Goal: Information Seeking & Learning: Learn about a topic

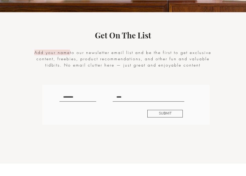
scroll to position [1017, 0]
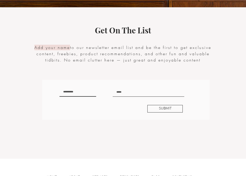
click at [81, 92] on input "text" at bounding box center [78, 91] width 37 height 9
type input "**********"
type input "*********"
click at [169, 109] on span "SUBMIT" at bounding box center [165, 108] width 13 height 5
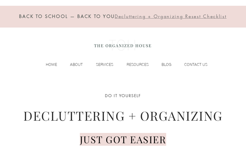
click at [144, 64] on p "RESOURCES" at bounding box center [137, 65] width 27 height 8
click at [145, 60] on div "BACK TO SCHOOL — BACK TO YOU Decluttering + Organizing Resest Checklist HOME AB…" at bounding box center [123, 39] width 246 height 79
click at [145, 59] on div "BACK TO SCHOOL — BACK TO YOU Decluttering + Organizing Resest Checklist HOME AB…" at bounding box center [123, 39] width 246 height 79
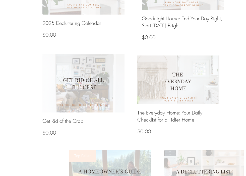
scroll to position [362, 0]
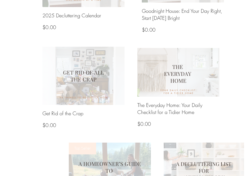
click at [83, 68] on img at bounding box center [83, 76] width 82 height 58
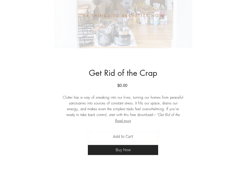
scroll to position [178, 0]
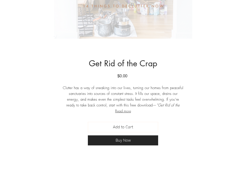
click at [127, 113] on button "Read more" at bounding box center [123, 111] width 121 height 6
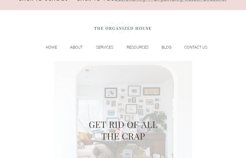
scroll to position [0, 0]
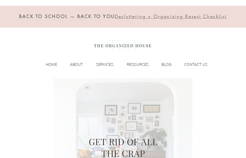
click at [138, 61] on p "RESOURCES" at bounding box center [137, 65] width 27 height 8
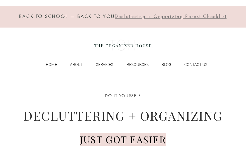
click at [104, 66] on p "SERVICES" at bounding box center [104, 65] width 22 height 8
